Goal: Navigation & Orientation: Find specific page/section

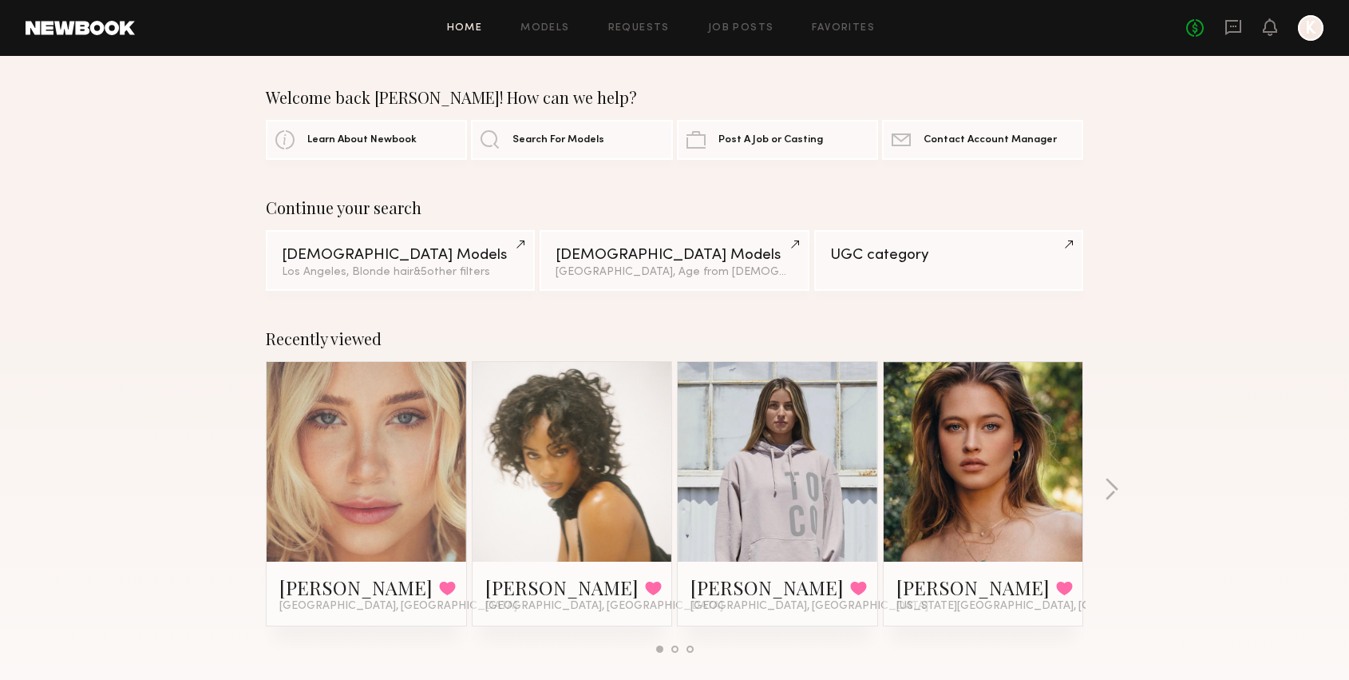
click at [998, 418] on link at bounding box center [983, 462] width 97 height 200
click at [822, 30] on link "Favorites" at bounding box center [843, 28] width 63 height 10
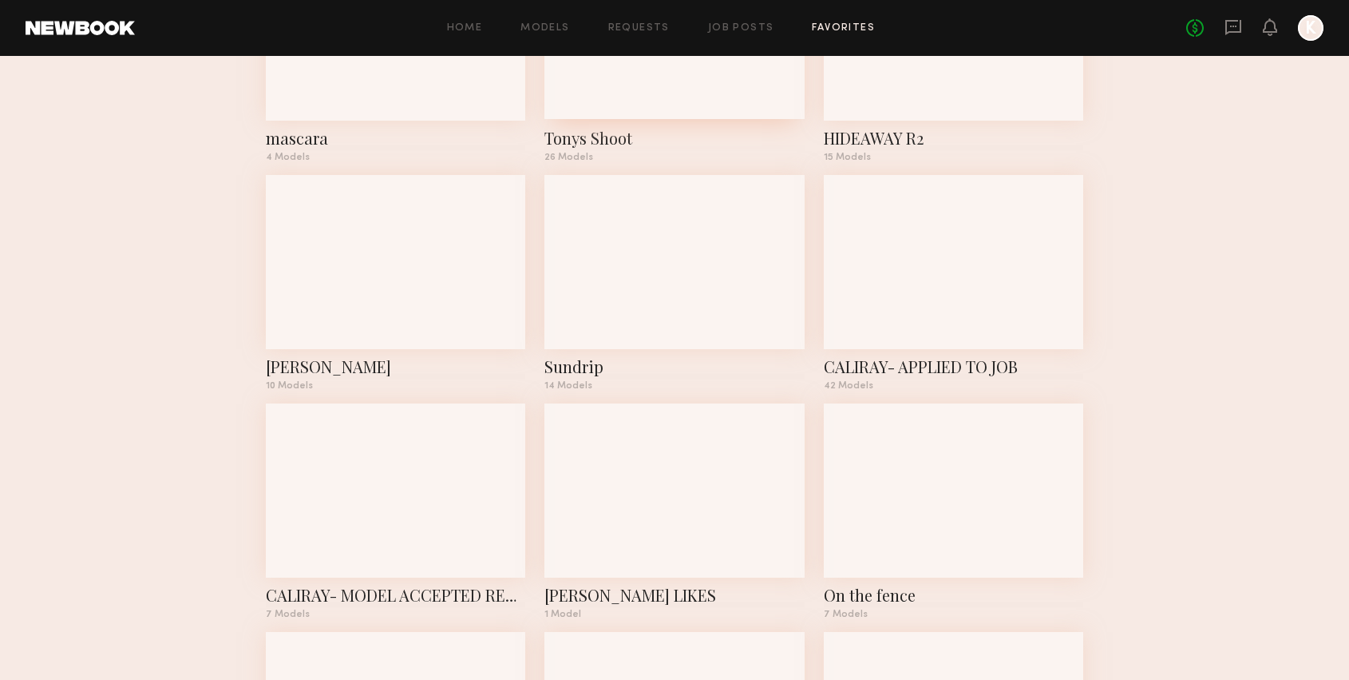
scroll to position [1343, 0]
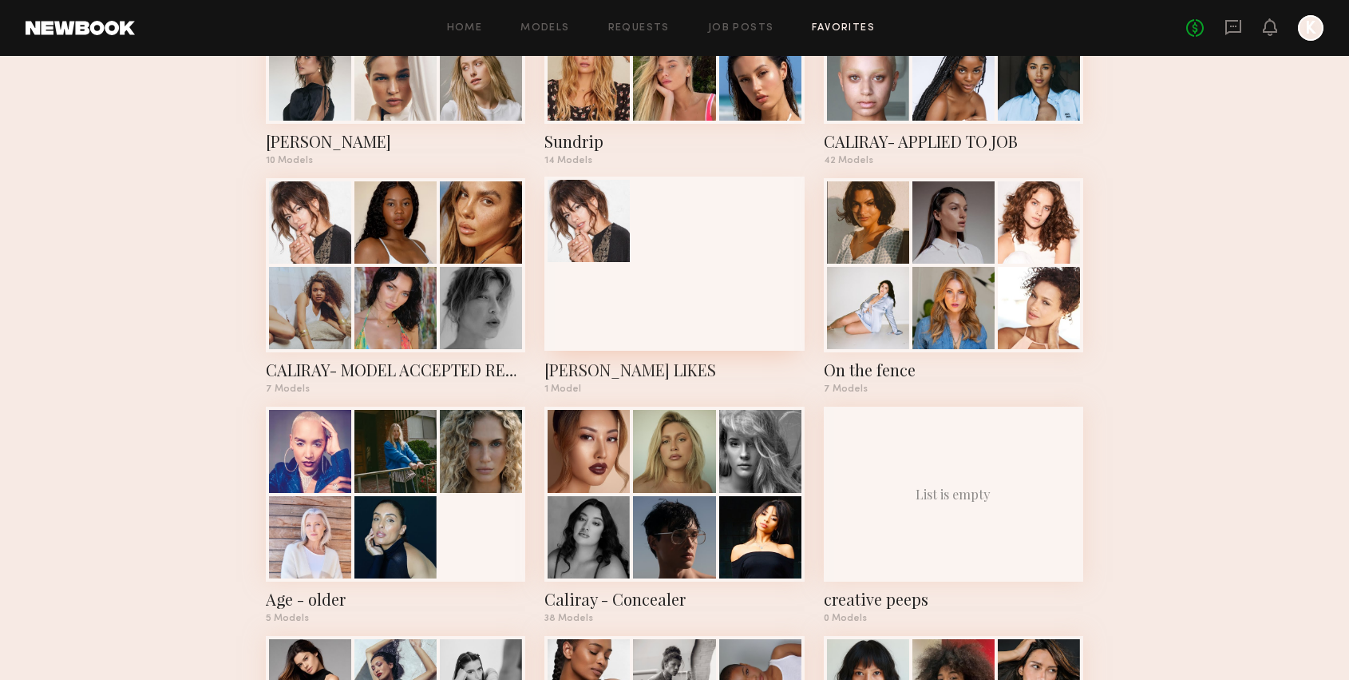
click at [661, 270] on div at bounding box center [675, 263] width 260 height 174
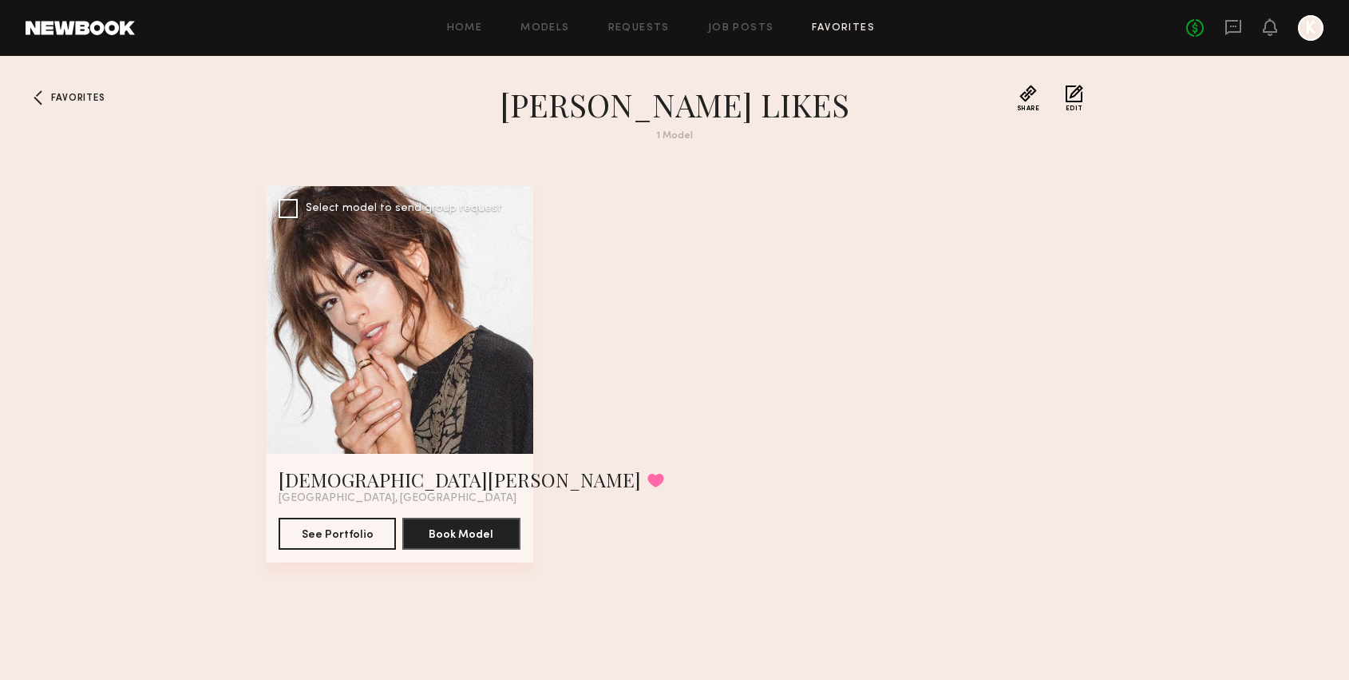
click at [419, 307] on div at bounding box center [400, 320] width 268 height 268
click at [323, 479] on link "Kristen J." at bounding box center [460, 479] width 363 height 26
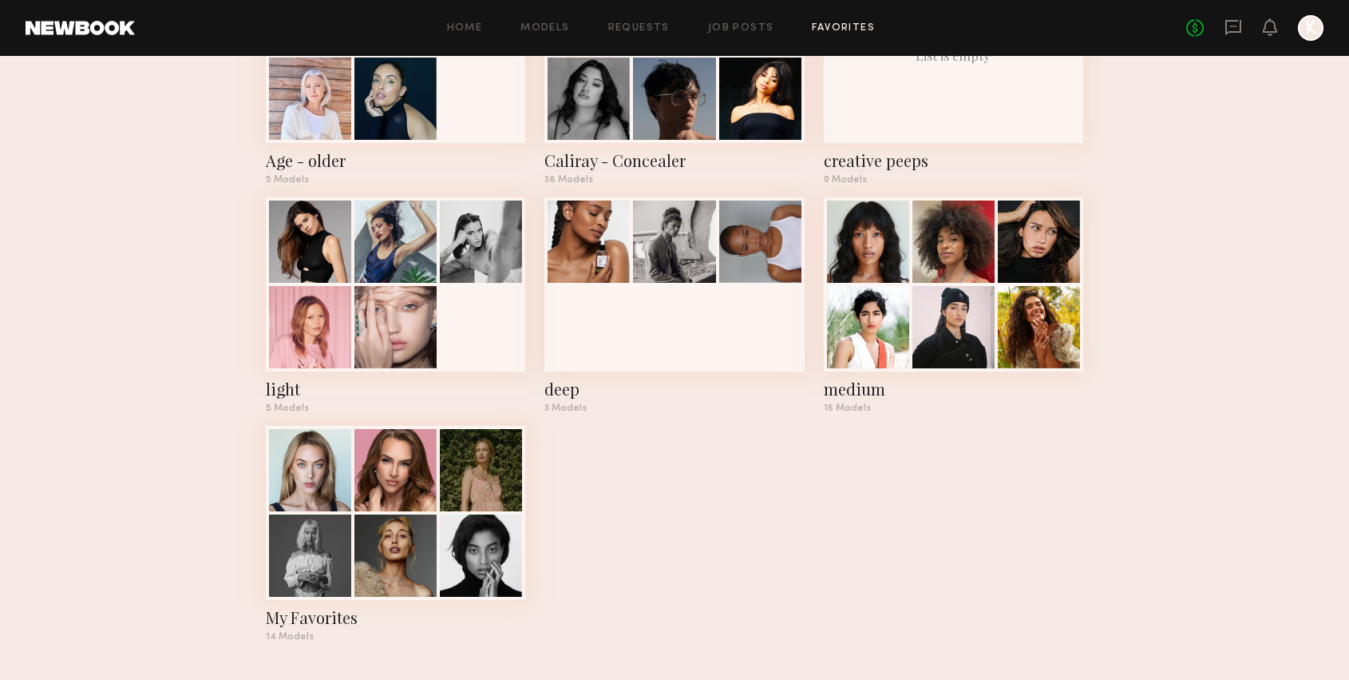
scroll to position [1785, 0]
click at [324, 489] on div at bounding box center [310, 468] width 82 height 82
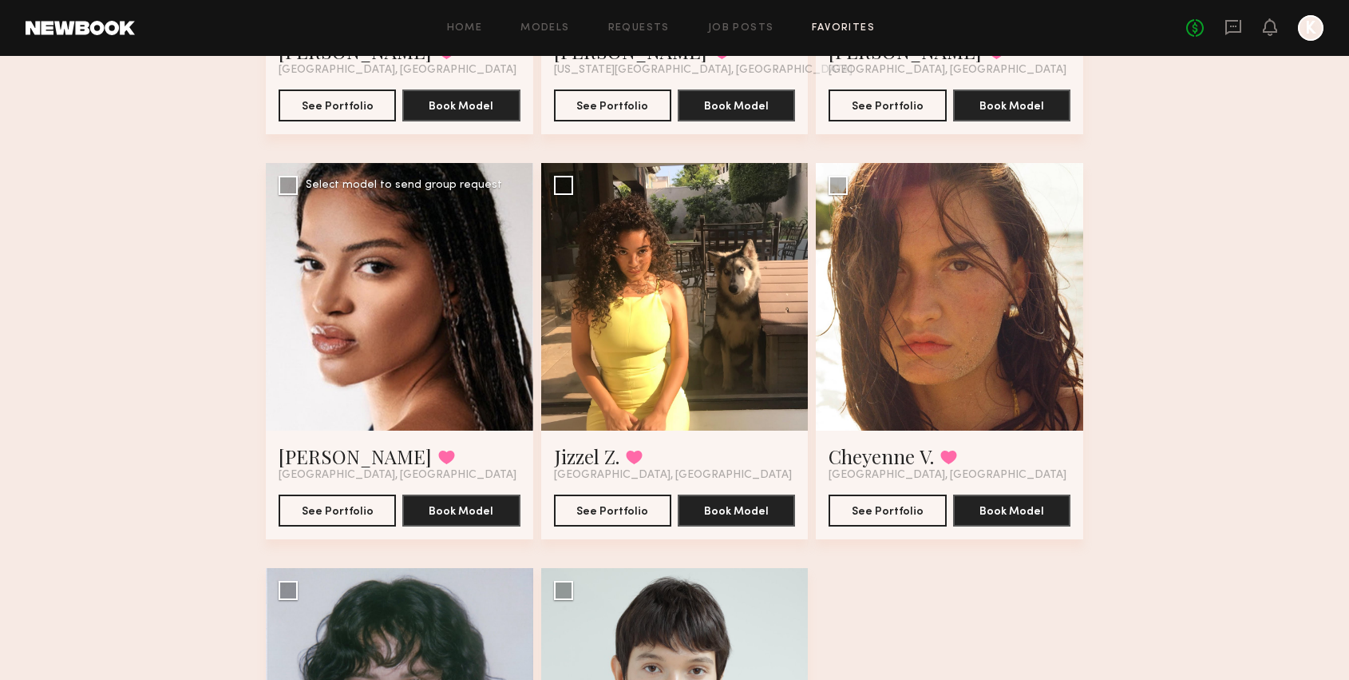
scroll to position [1549, 0]
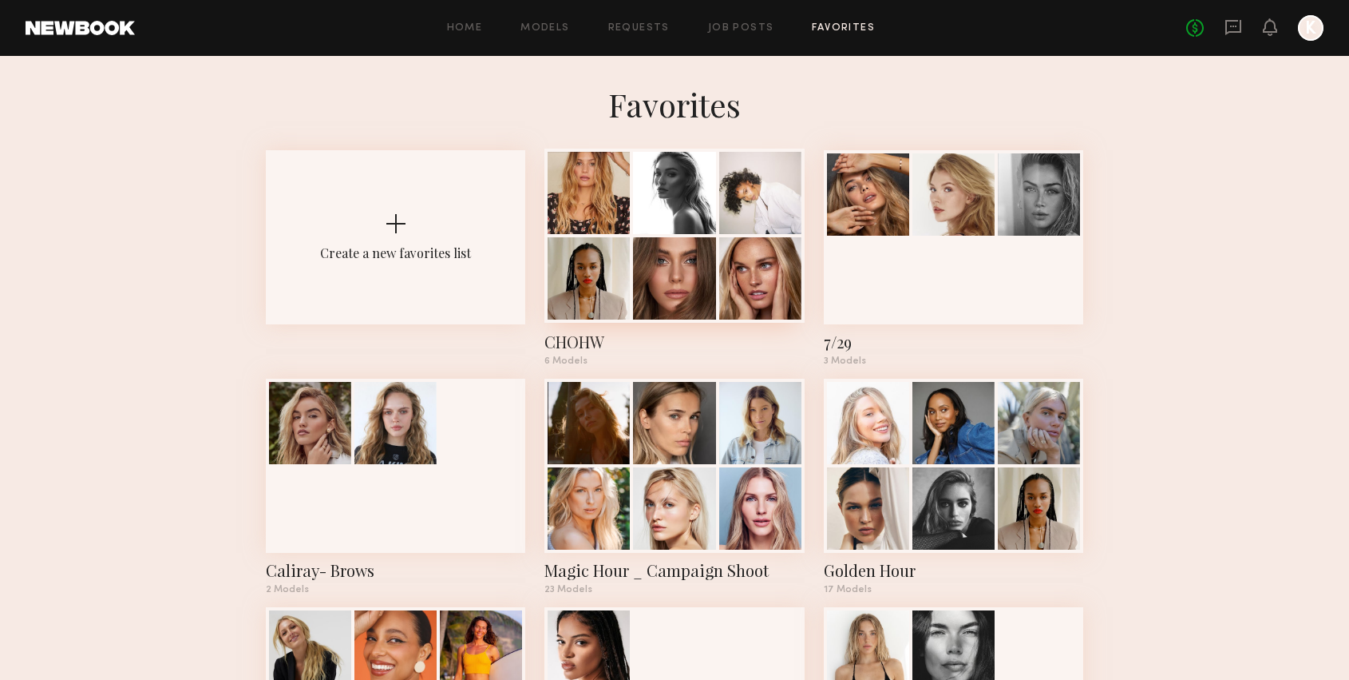
click at [561, 337] on div "CHOHW" at bounding box center [675, 342] width 260 height 22
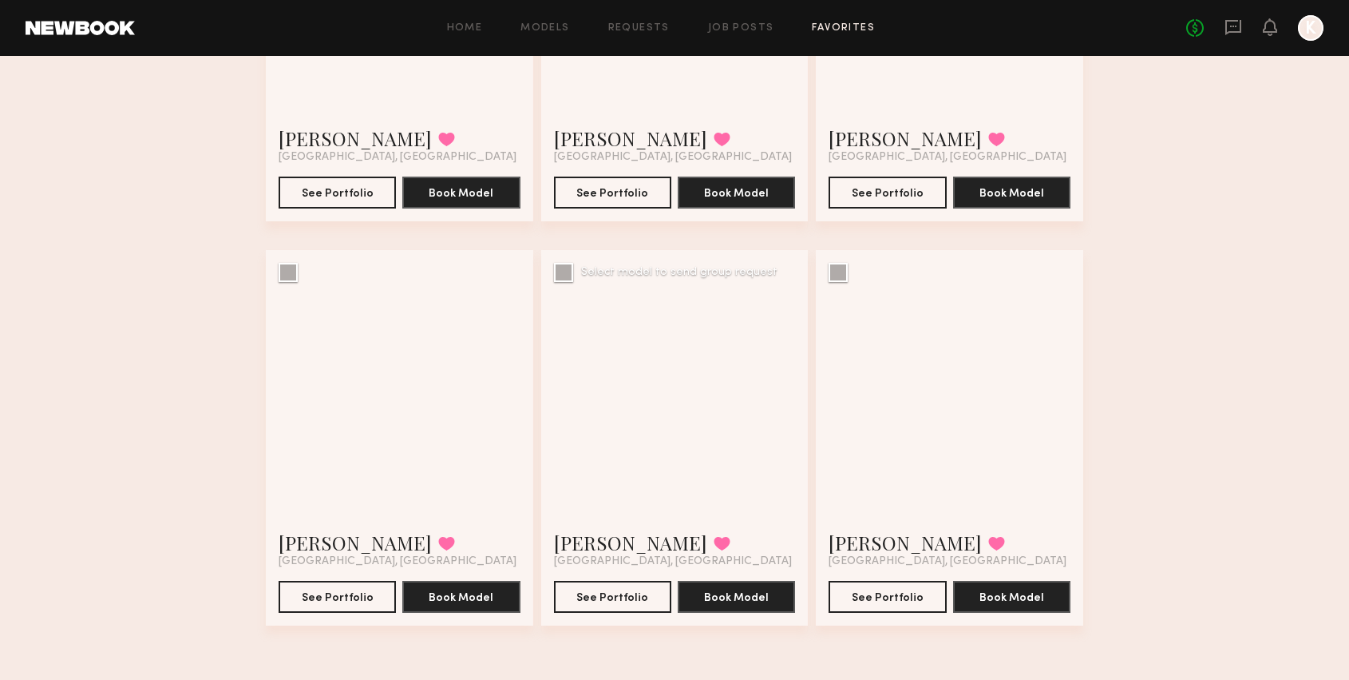
scroll to position [341, 0]
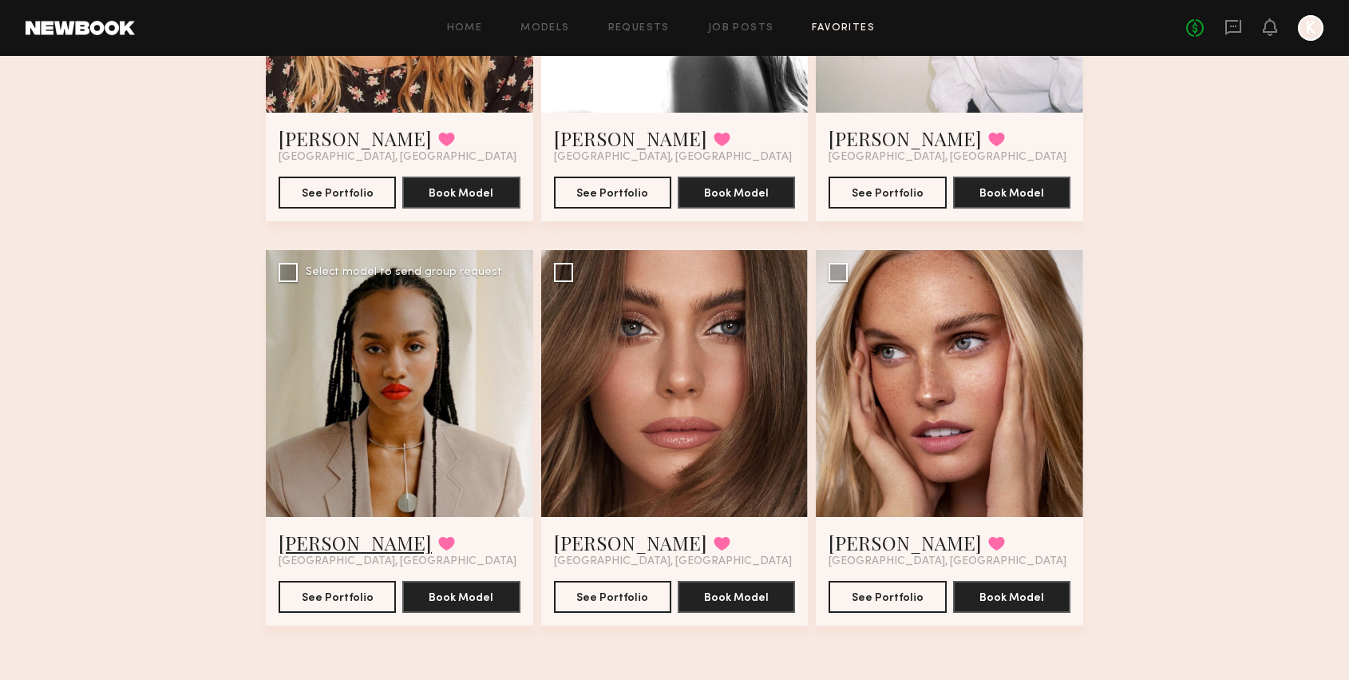
click at [319, 543] on link "[PERSON_NAME]" at bounding box center [355, 542] width 153 height 26
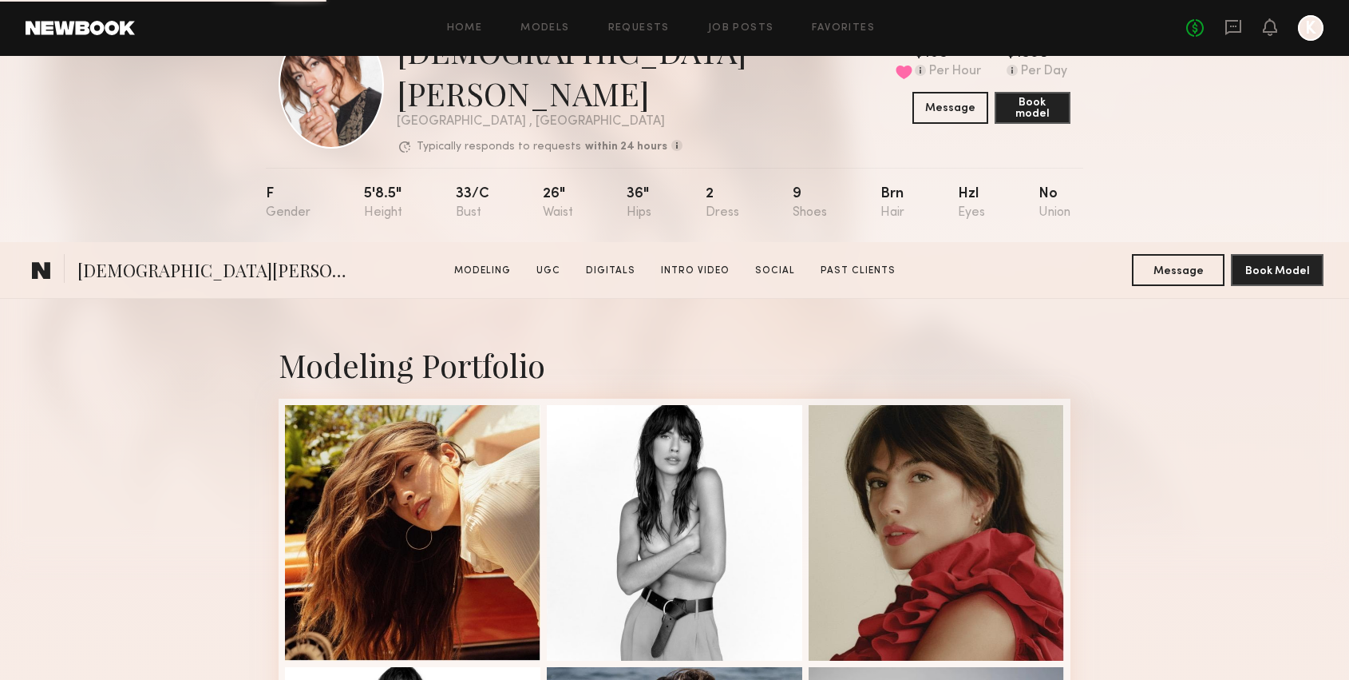
scroll to position [322, 0]
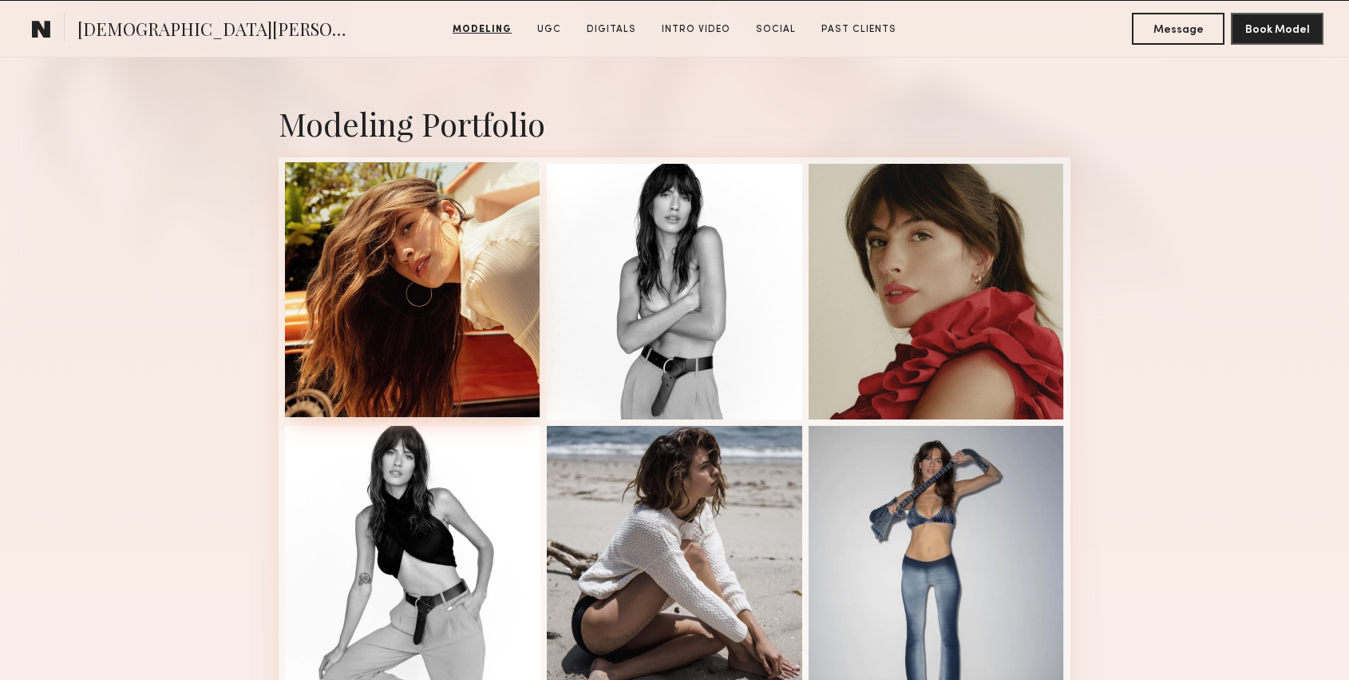
click at [461, 275] on div at bounding box center [413, 290] width 256 height 256
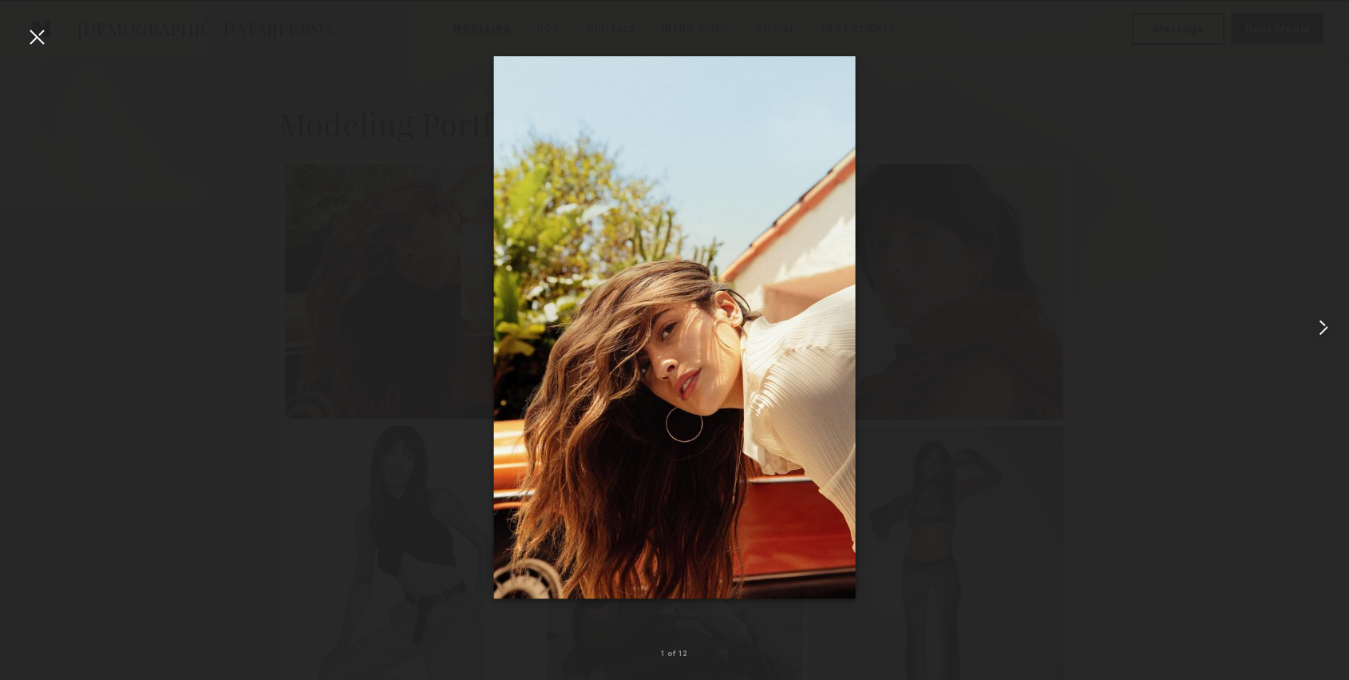
click at [1313, 127] on div at bounding box center [1322, 327] width 54 height 603
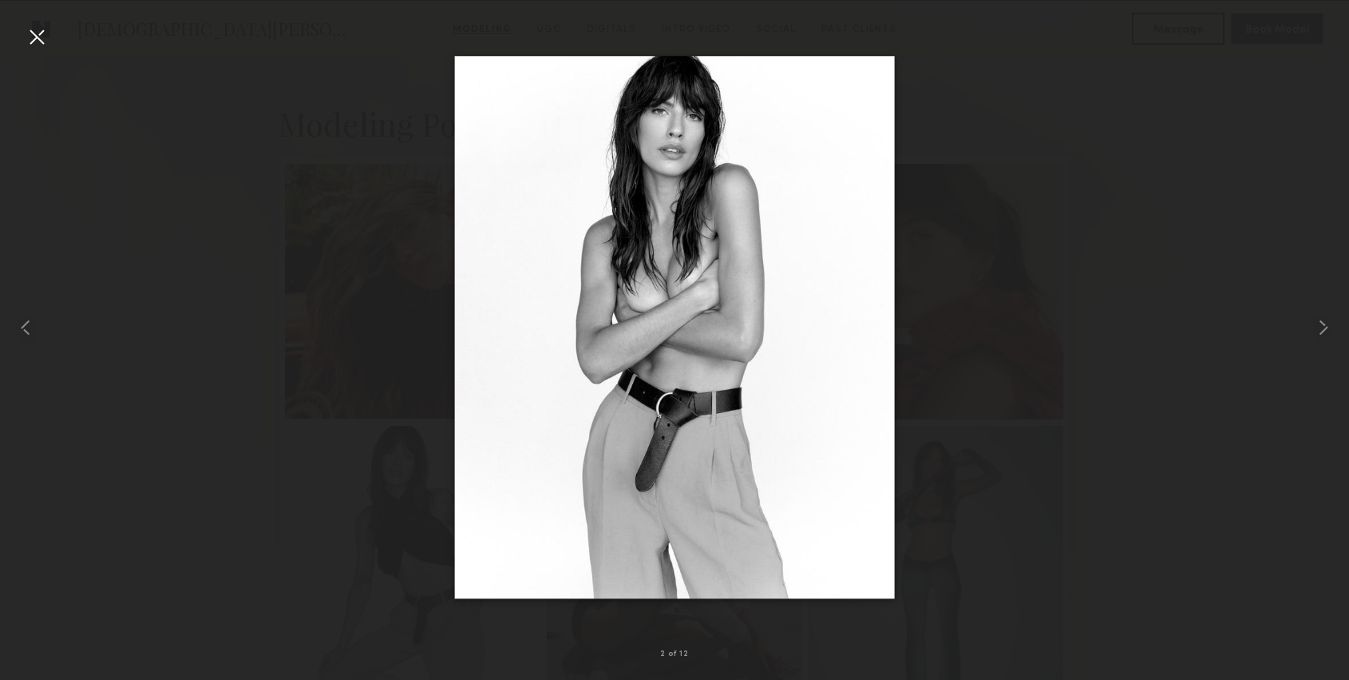
click at [1284, 128] on div at bounding box center [674, 327] width 1349 height 603
click at [34, 34] on div at bounding box center [37, 37] width 26 height 26
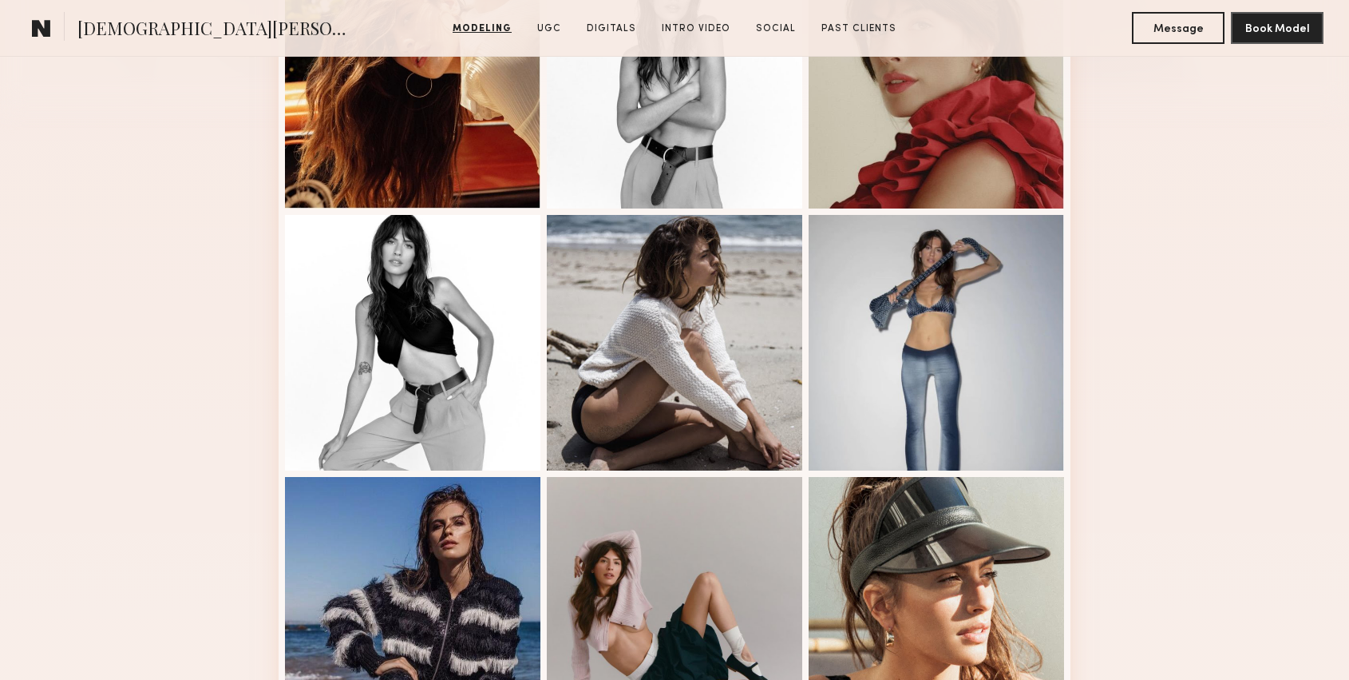
scroll to position [13, 0]
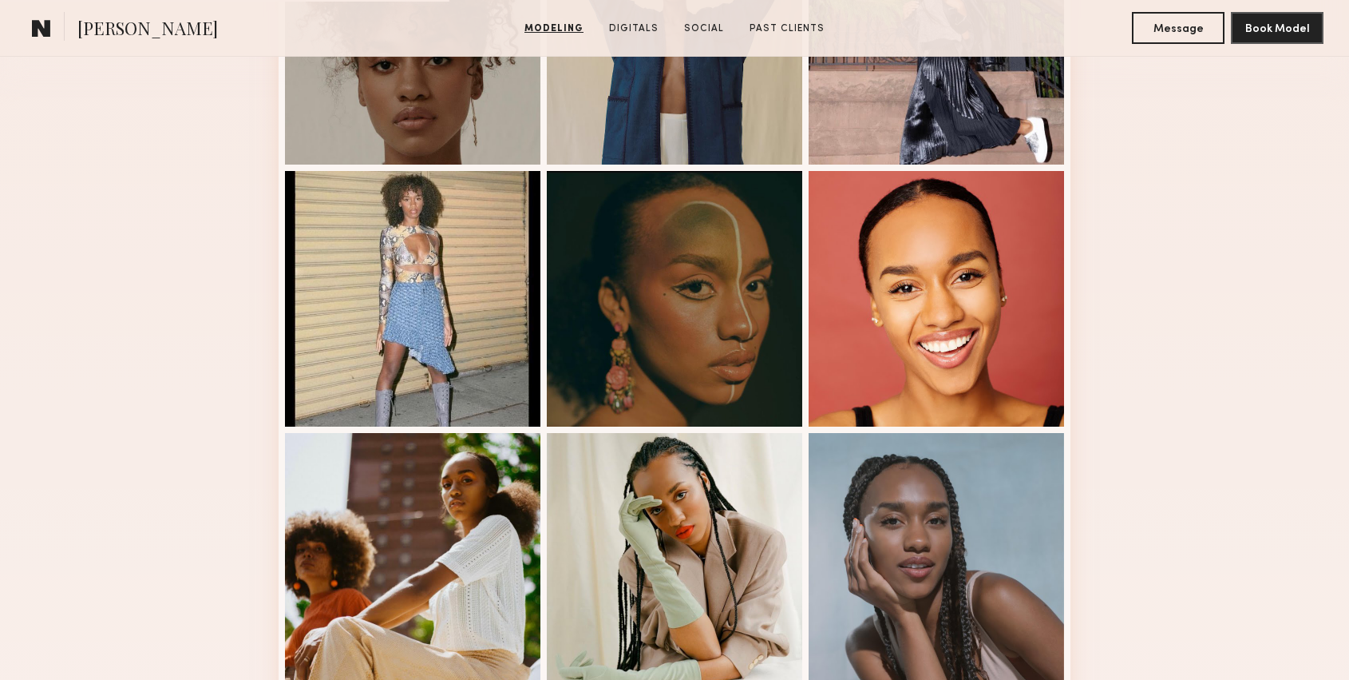
scroll to position [937, 0]
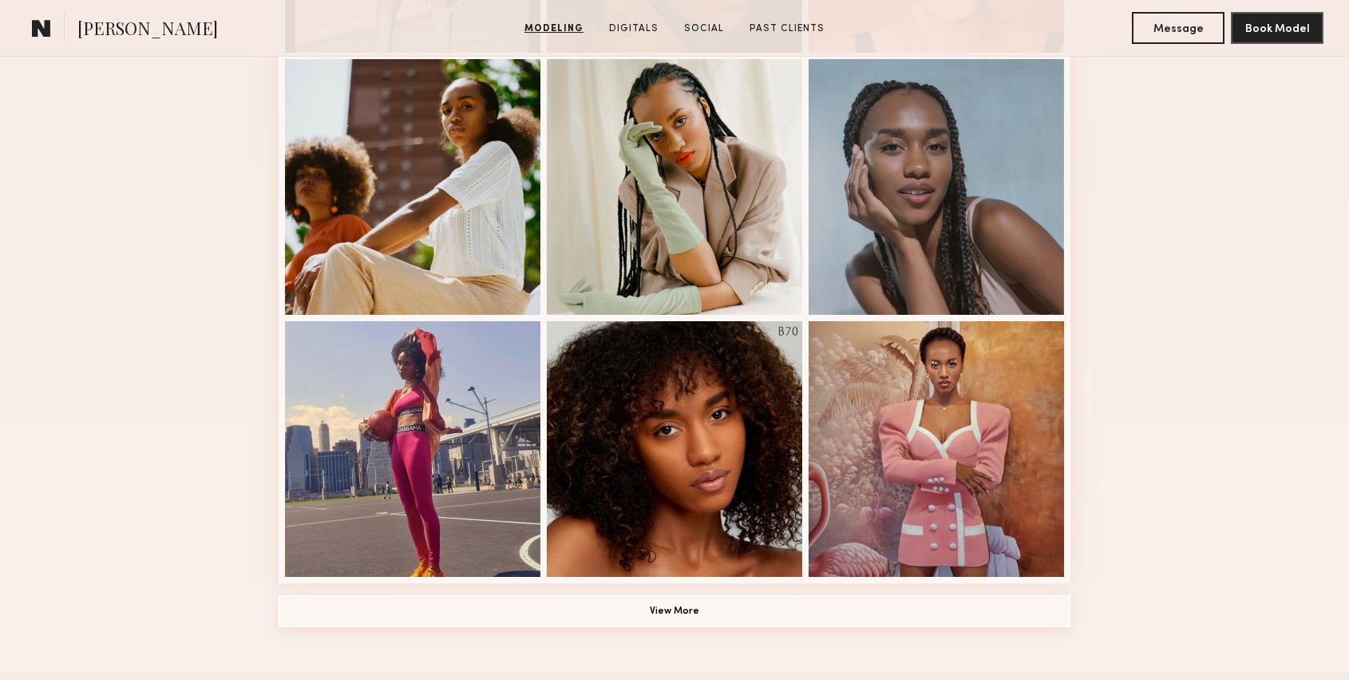
click at [693, 615] on button "View More" at bounding box center [675, 611] width 792 height 32
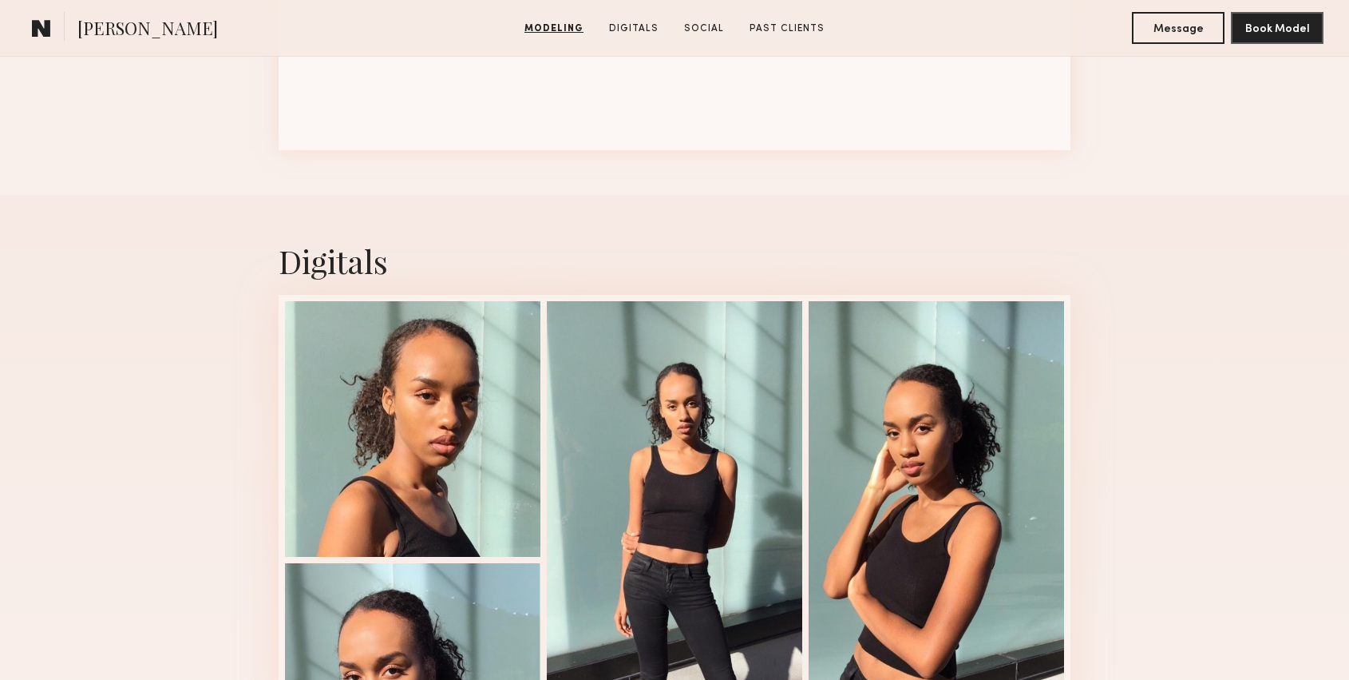
scroll to position [2627, 0]
